Goal: Information Seeking & Learning: Learn about a topic

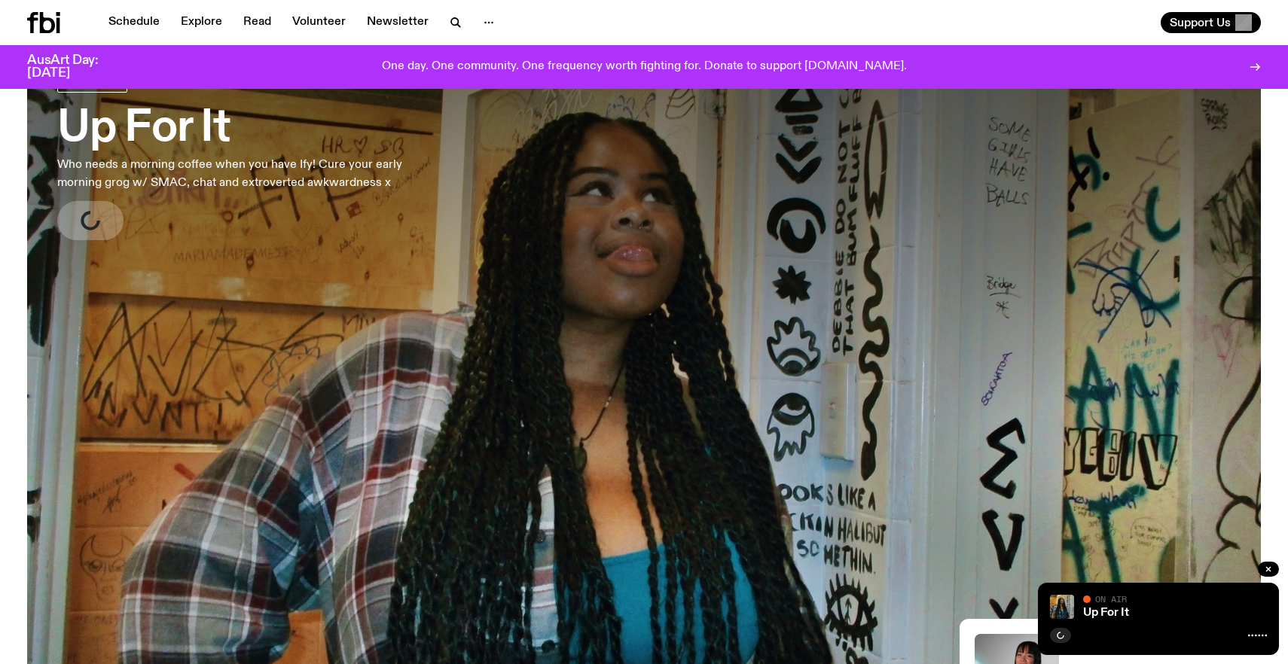
scroll to position [107, 0]
click at [446, 32] on button "button" at bounding box center [456, 22] width 30 height 21
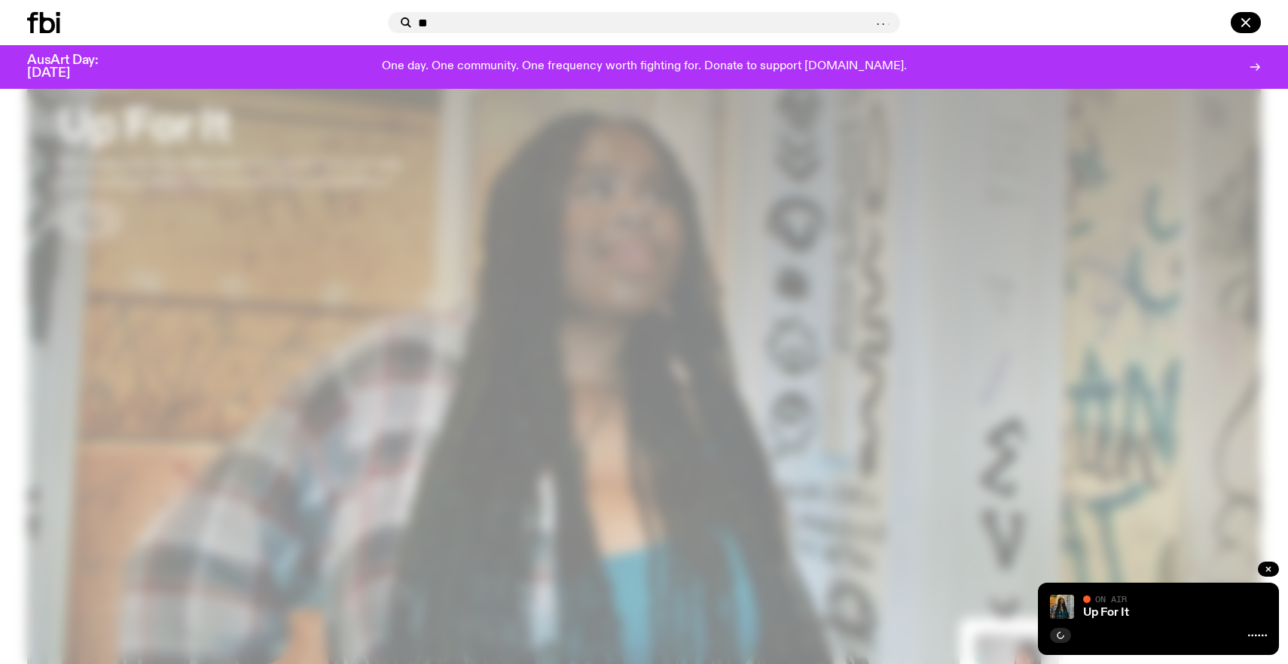
type input "**"
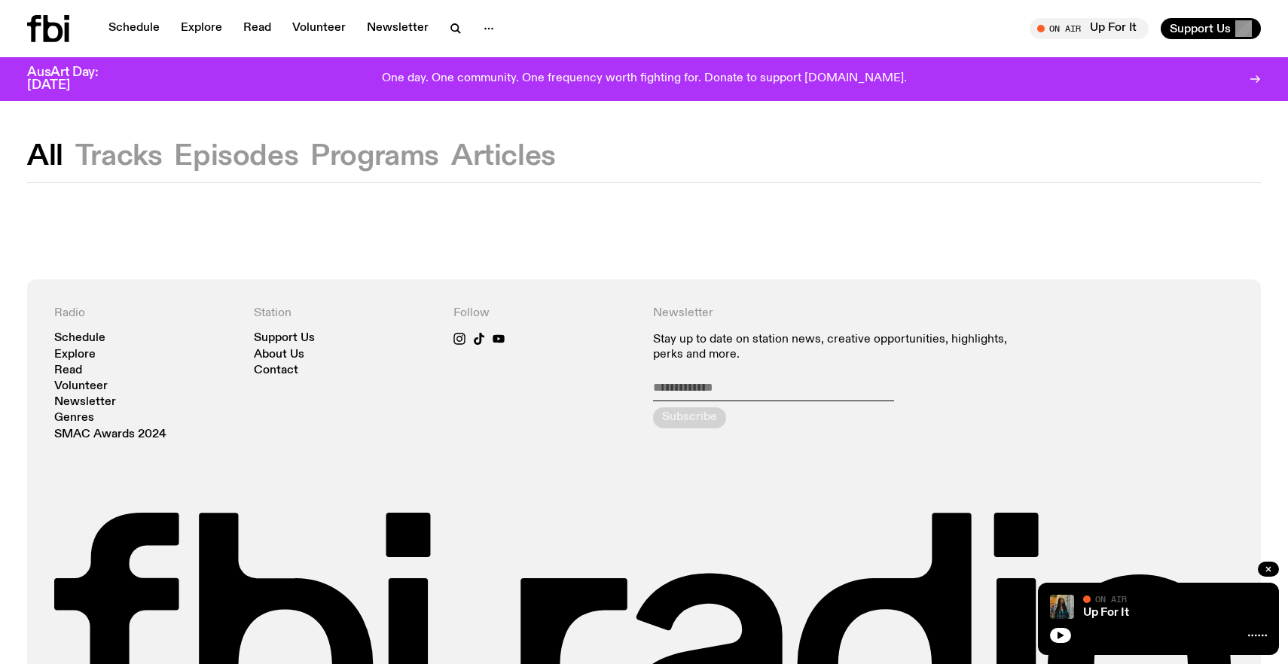
click at [89, 148] on button "Tracks" at bounding box center [118, 156] width 87 height 27
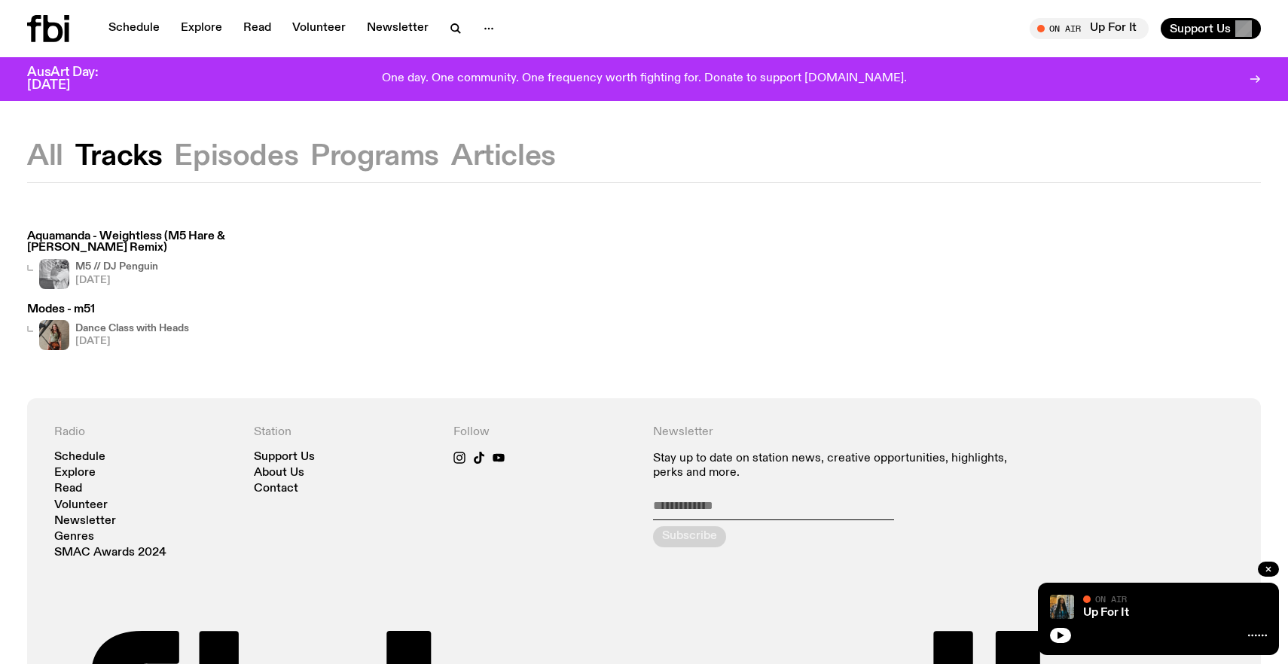
click at [44, 160] on button "All" at bounding box center [45, 156] width 36 height 27
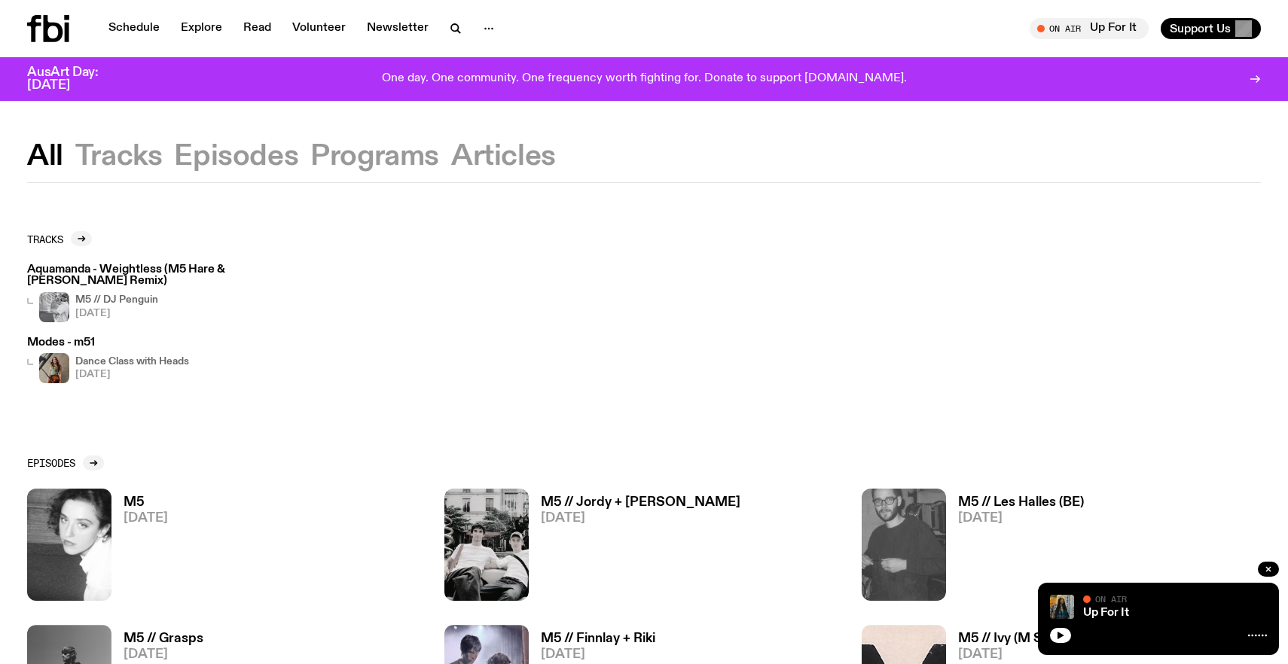
click at [586, 496] on h3 "M5 // Jordy + [PERSON_NAME]" at bounding box center [641, 502] width 200 height 13
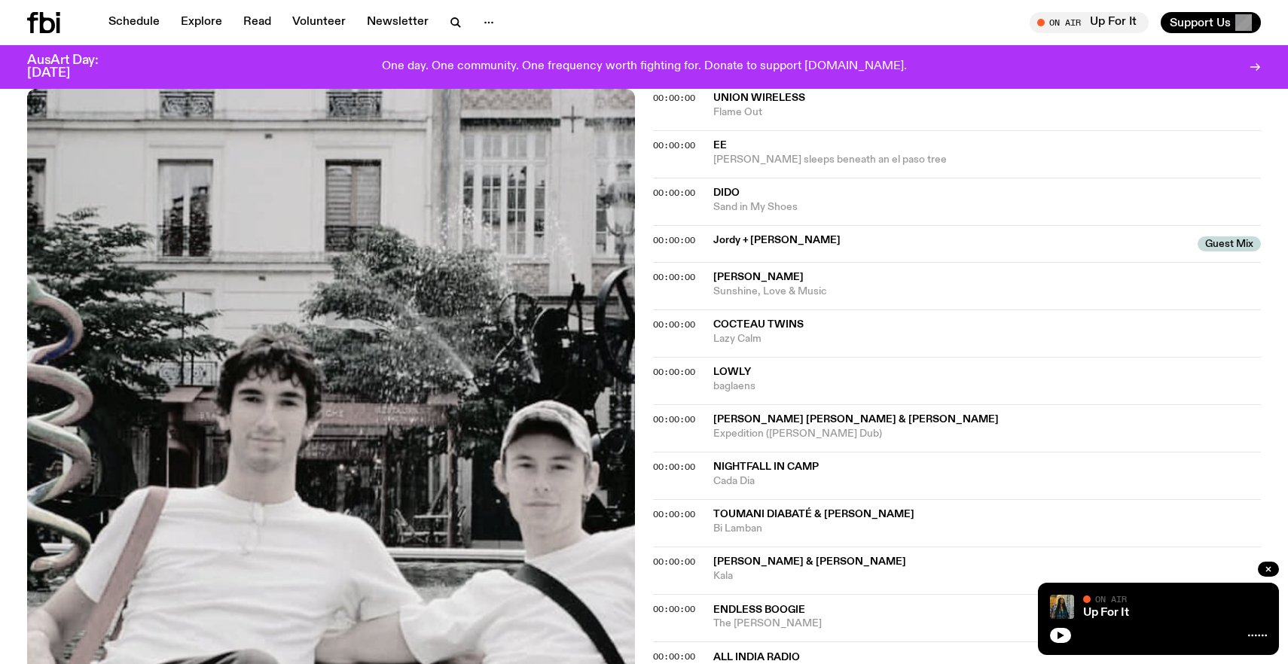
scroll to position [604, 0]
